Goal: Book appointment/travel/reservation

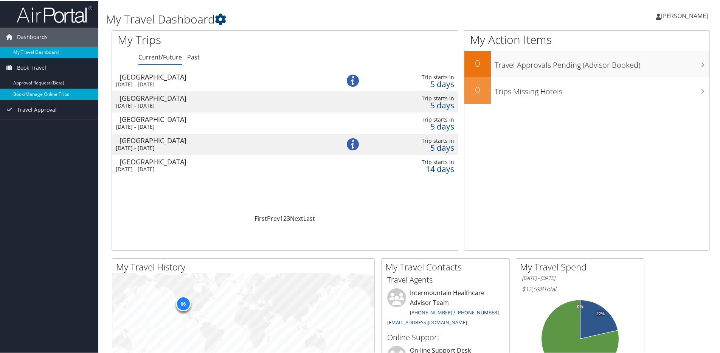
click at [20, 89] on link "Book/Manage Online Trips" at bounding box center [49, 93] width 98 height 11
click at [33, 94] on link "Book/Manage Online Trips" at bounding box center [49, 93] width 98 height 11
